Goal: Find specific page/section: Find specific page/section

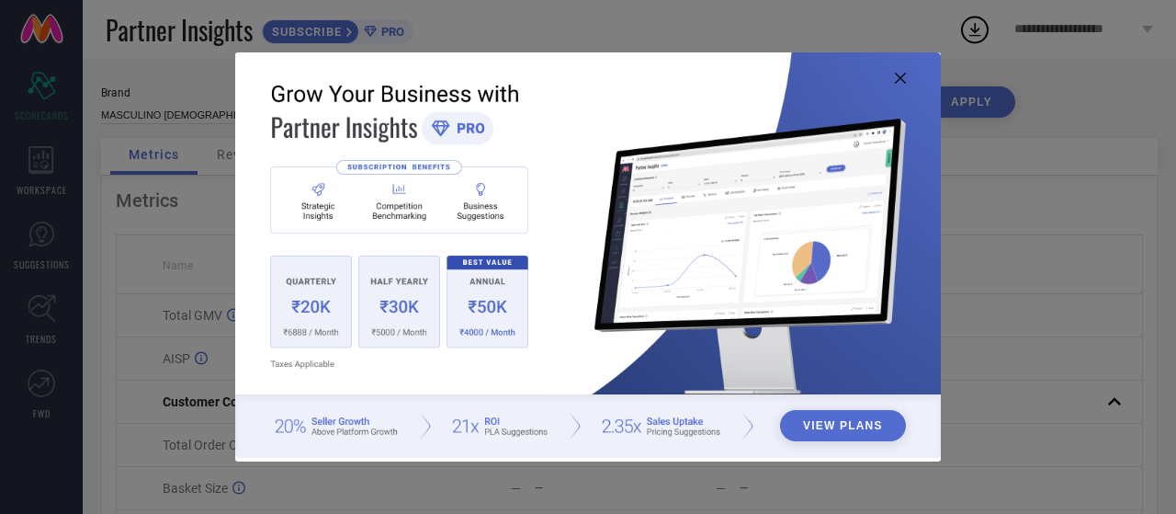
click at [895, 77] on icon at bounding box center [900, 78] width 11 height 11
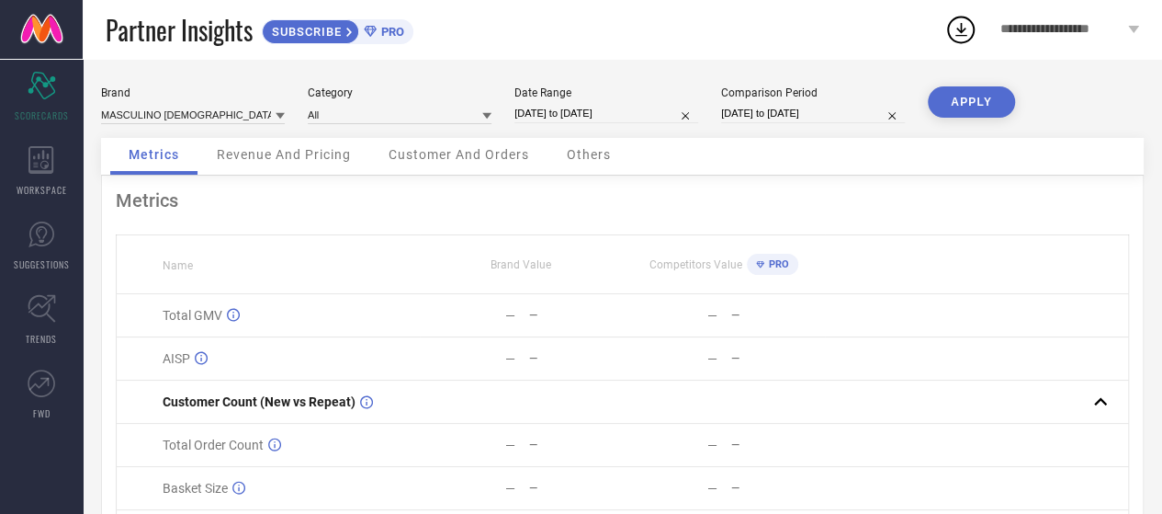
click at [277, 115] on icon at bounding box center [280, 116] width 9 height 6
click at [277, 115] on icon at bounding box center [280, 115] width 9 height 9
click at [367, 119] on input at bounding box center [400, 114] width 184 height 19
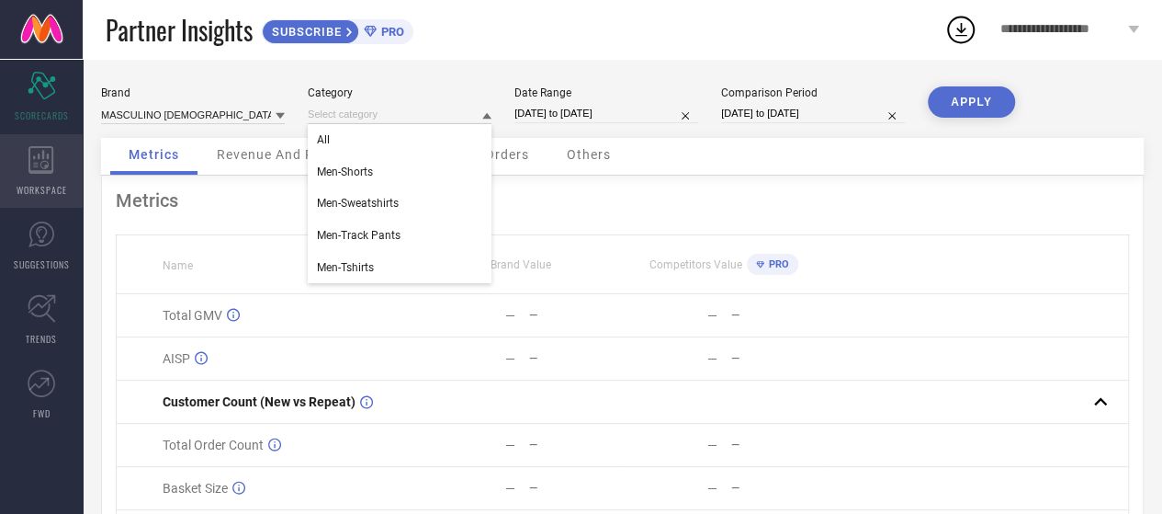
click at [61, 179] on div "WORKSPACE" at bounding box center [41, 170] width 83 height 73
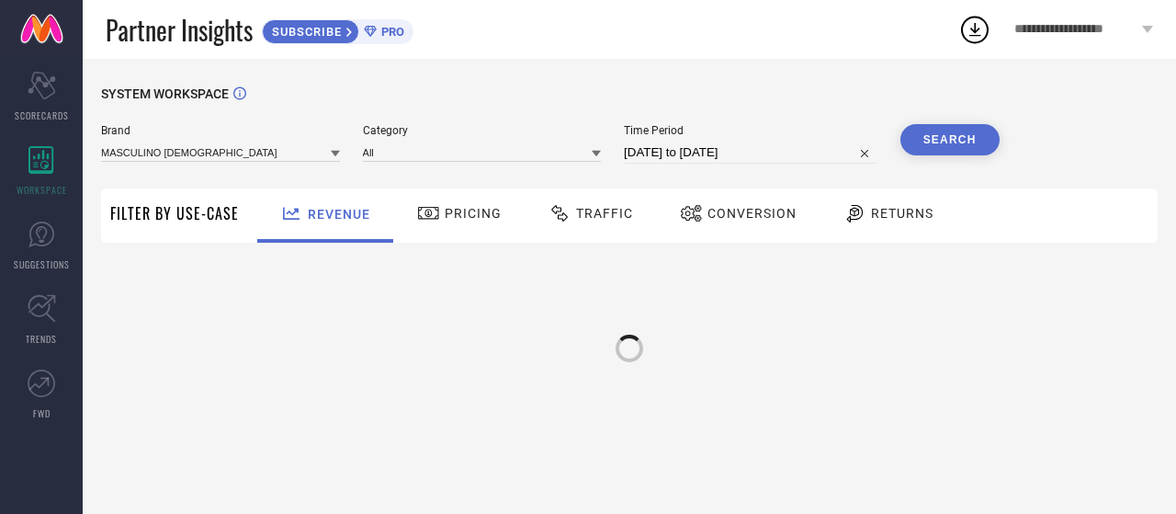
type input "MASCULINO [DEMOGRAPHIC_DATA]"
type input "All"
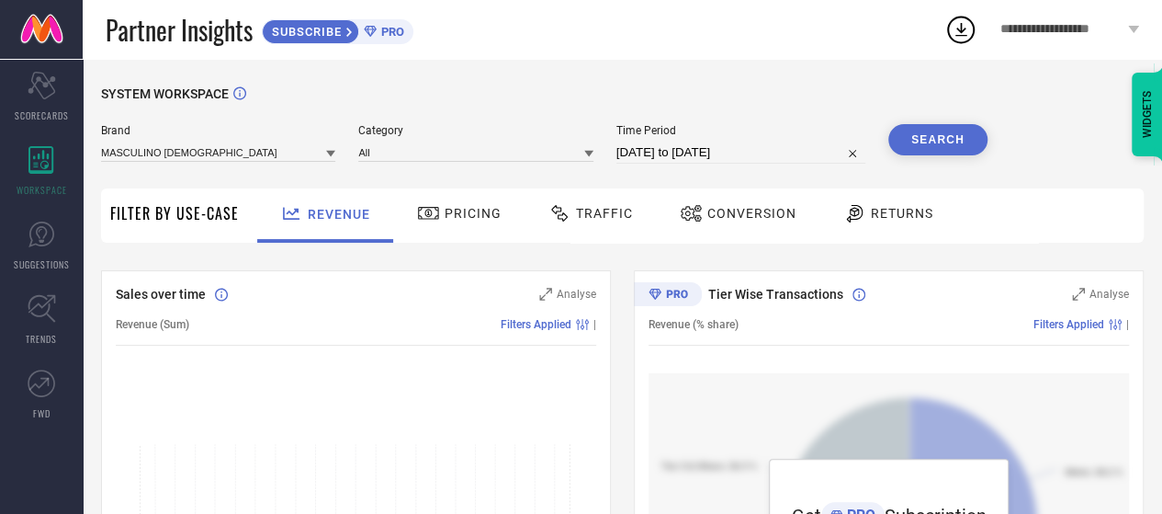
click at [966, 30] on icon at bounding box center [960, 29] width 33 height 33
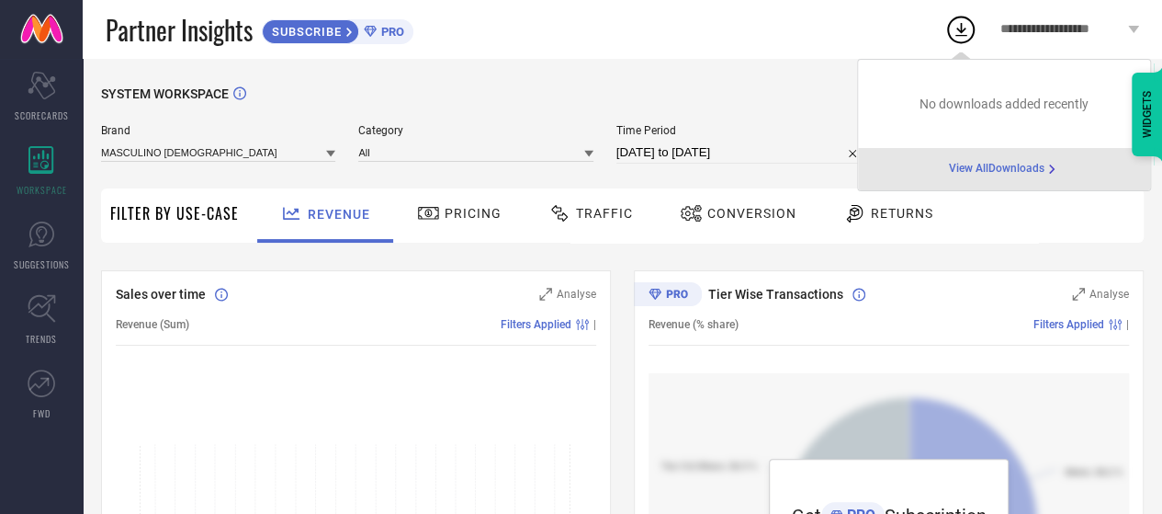
click at [985, 170] on span "View All Downloads" at bounding box center [997, 169] width 96 height 15
